Goal: Information Seeking & Learning: Learn about a topic

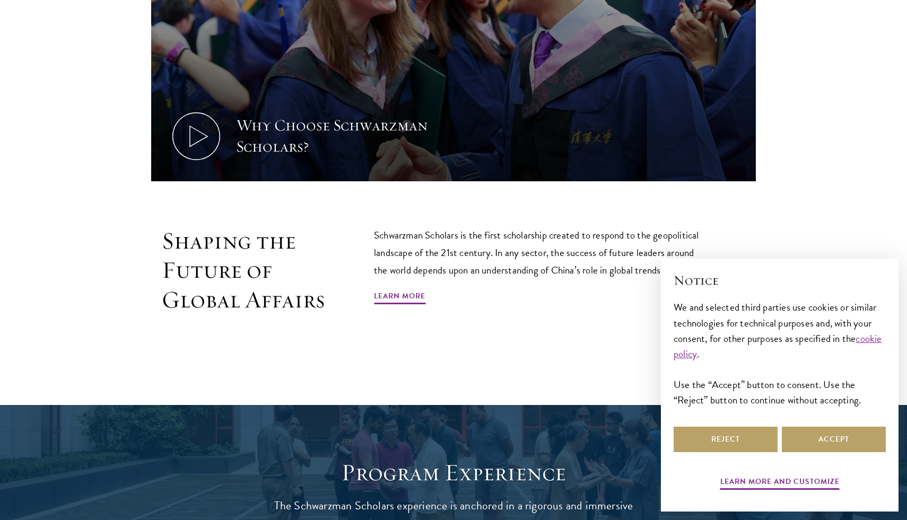
scroll to position [730, 0]
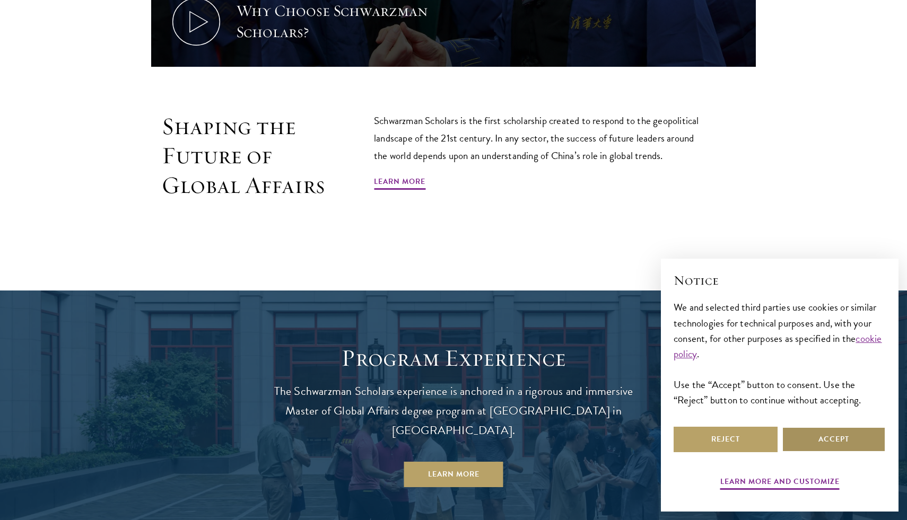
click at [828, 435] on button "Accept" at bounding box center [834, 439] width 104 height 25
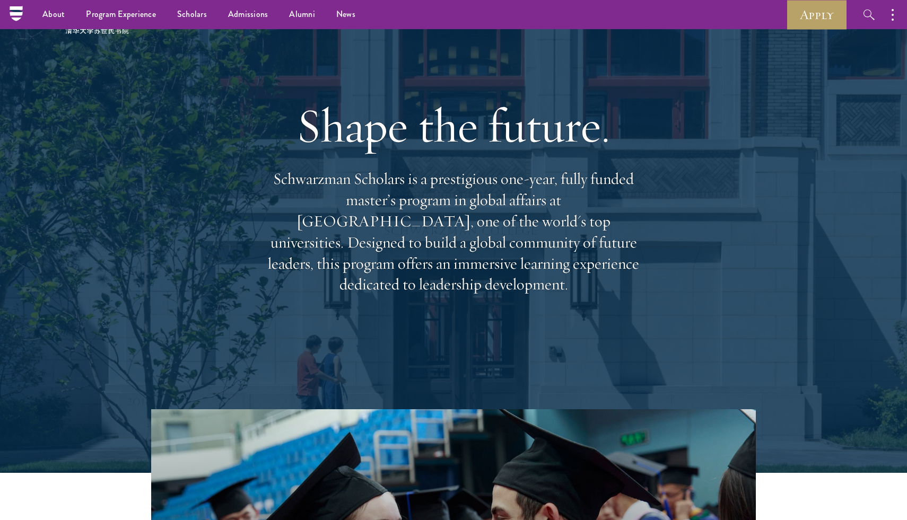
scroll to position [0, 0]
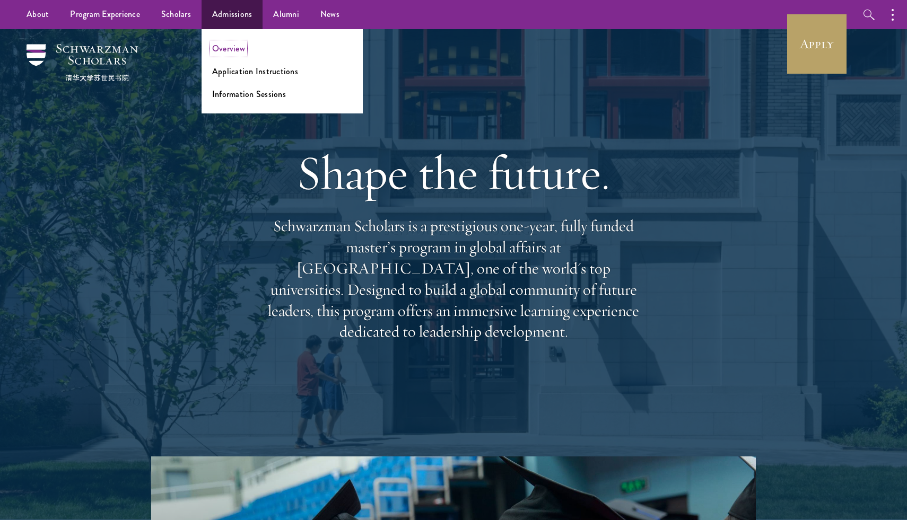
click at [234, 44] on link "Overview" at bounding box center [228, 48] width 33 height 12
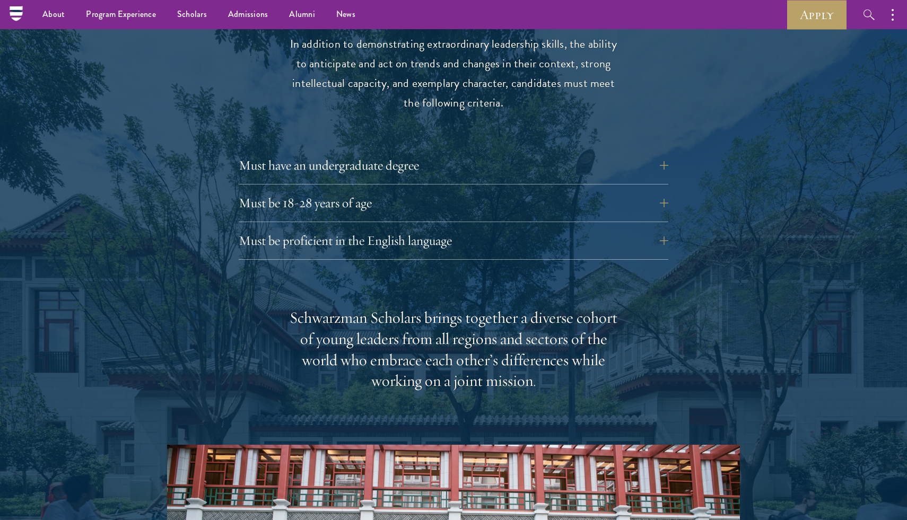
scroll to position [1398, 0]
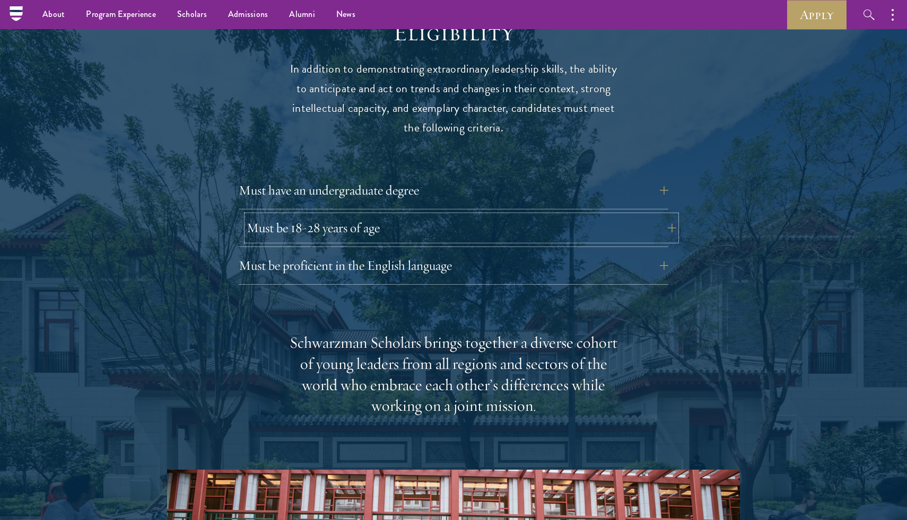
click at [661, 215] on button "Must be 18-28 years of age" at bounding box center [462, 227] width 430 height 25
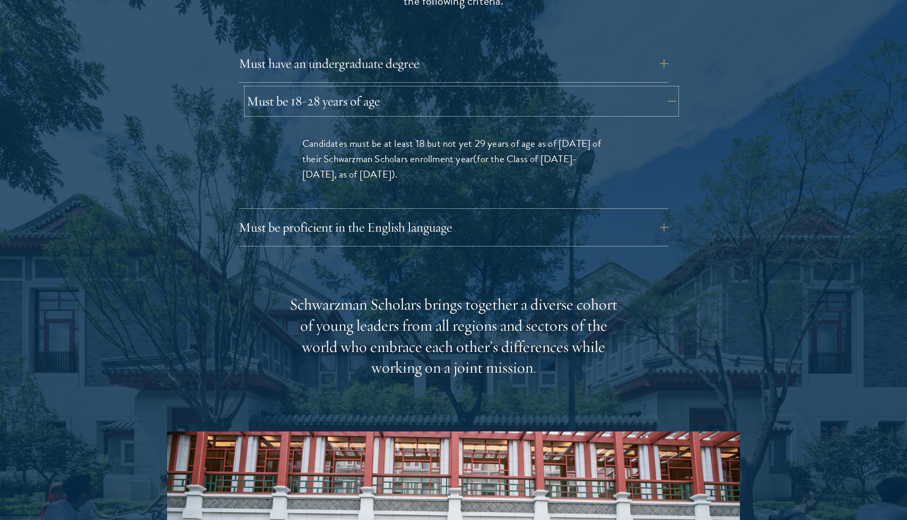
scroll to position [1529, 0]
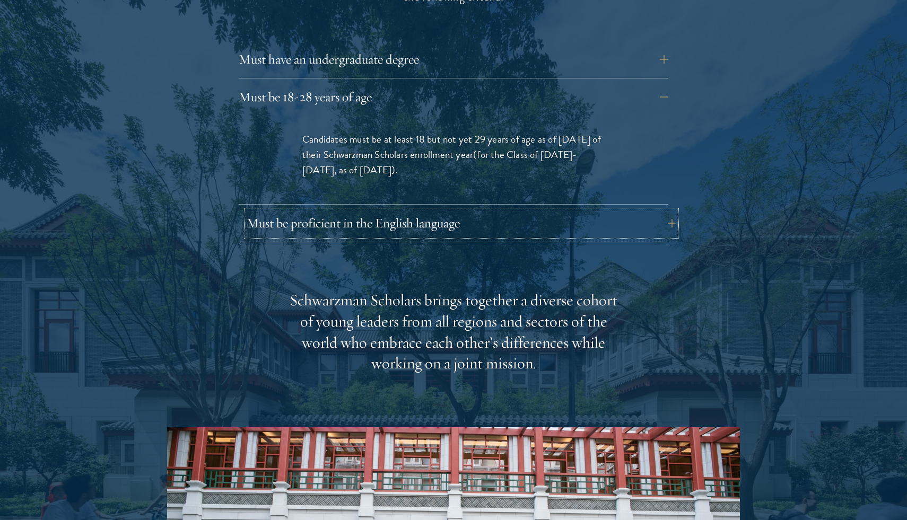
click at [667, 211] on button "Must be proficient in the English language" at bounding box center [462, 223] width 430 height 25
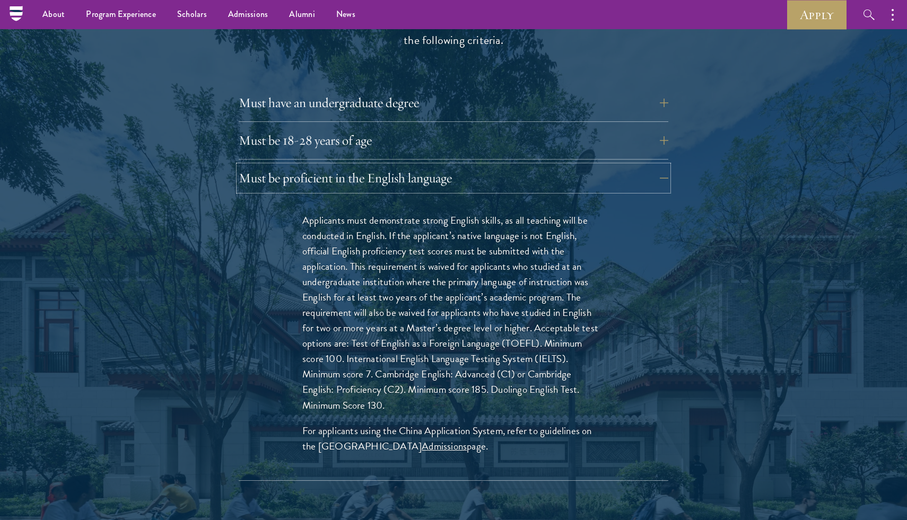
scroll to position [1429, 0]
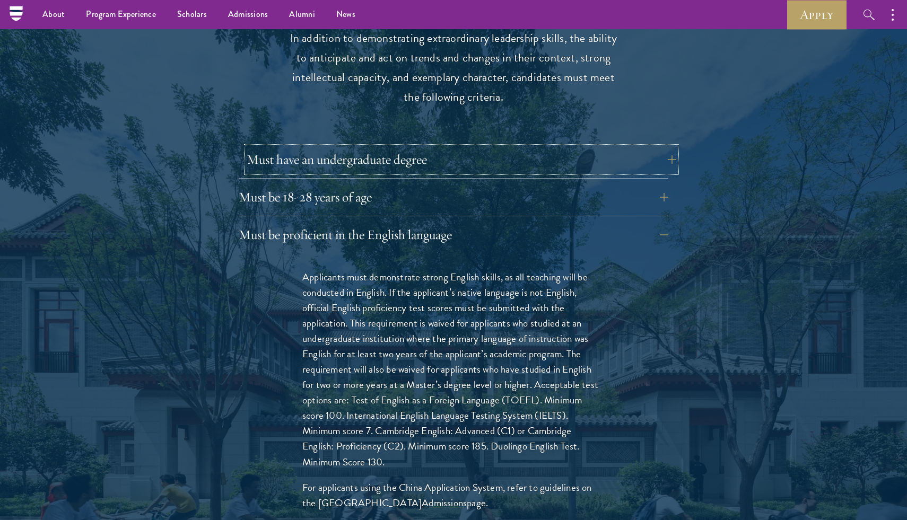
click at [657, 147] on button "Must have an undergraduate degree" at bounding box center [462, 159] width 430 height 25
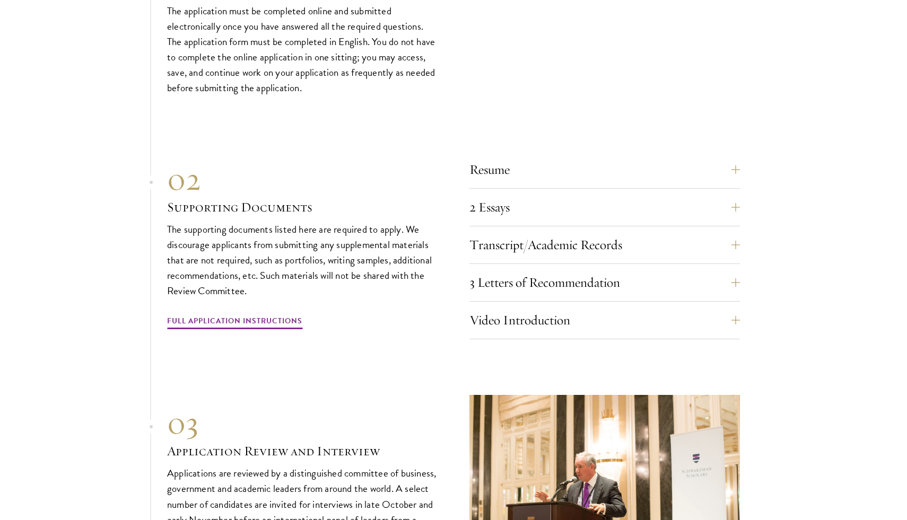
scroll to position [3706, 0]
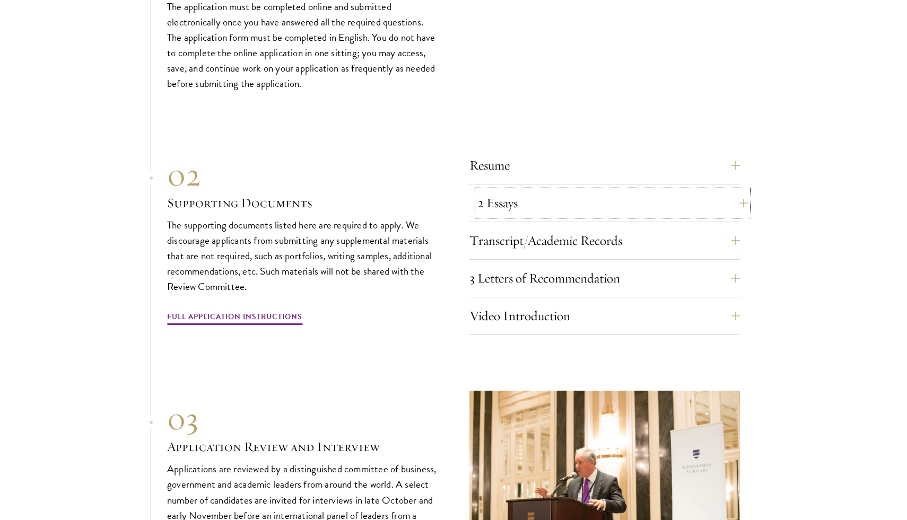
click at [737, 197] on button "2 Essays" at bounding box center [612, 202] width 270 height 25
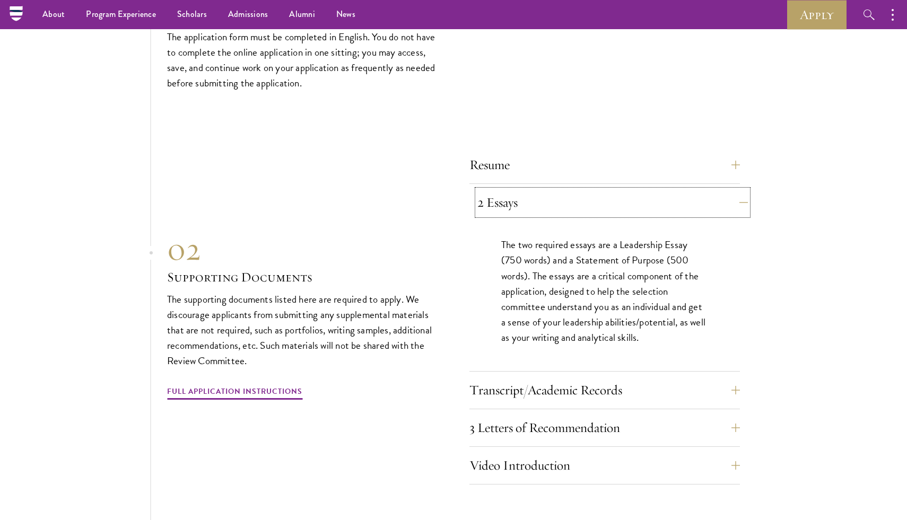
scroll to position [3556, 0]
click at [737, 197] on button "2 Essays" at bounding box center [612, 202] width 270 height 25
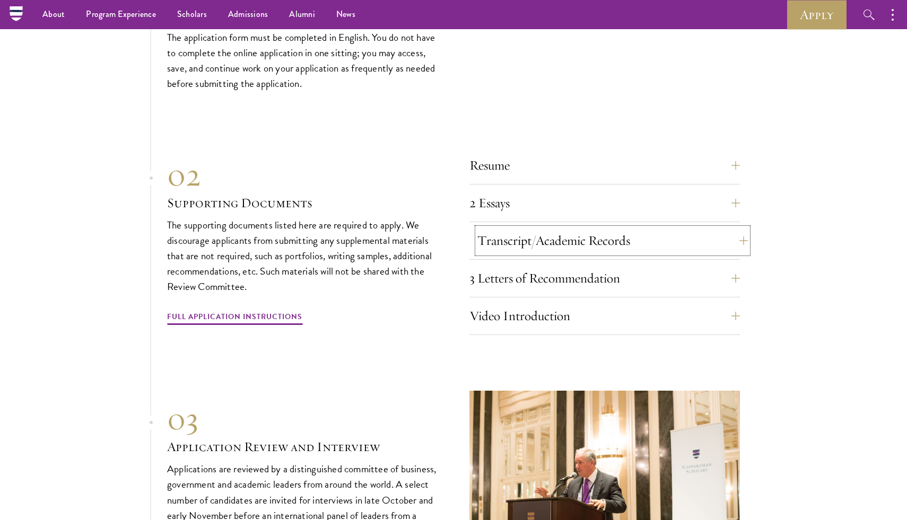
click at [731, 236] on button "Transcript/Academic Records" at bounding box center [612, 240] width 270 height 25
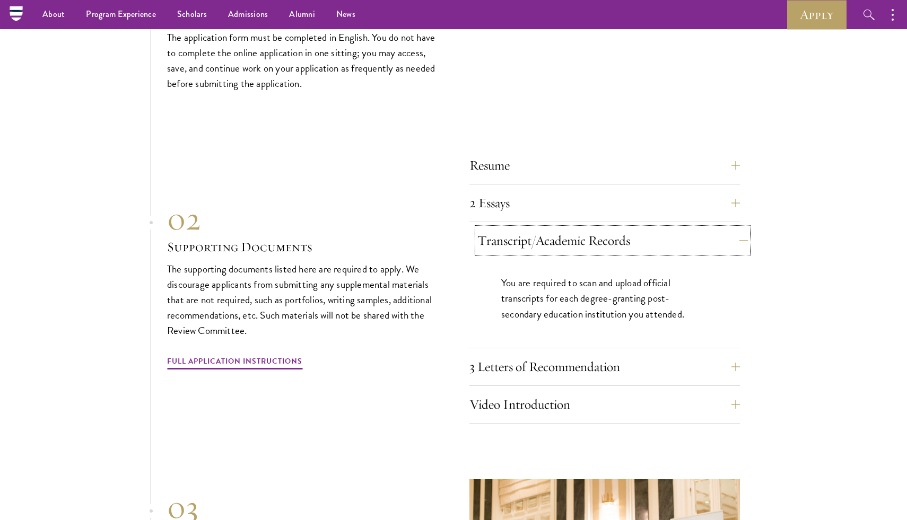
click at [736, 238] on button "Transcript/Academic Records" at bounding box center [612, 240] width 270 height 25
